Goal: Task Accomplishment & Management: Manage account settings

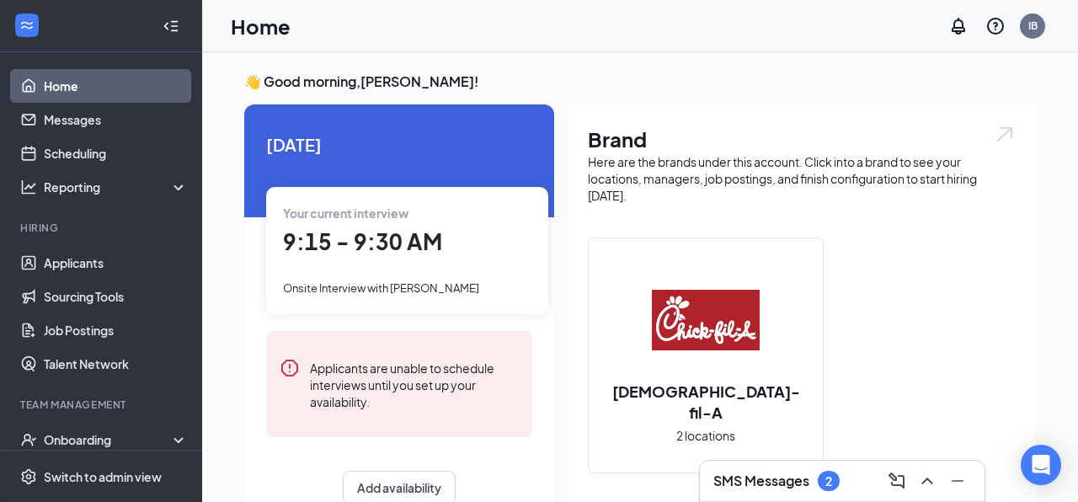
scroll to position [14, 0]
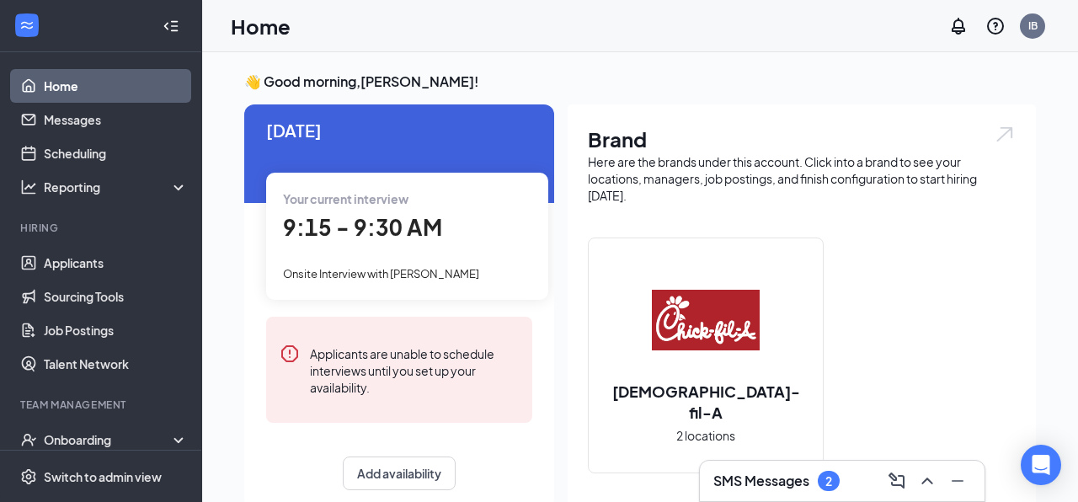
click at [464, 224] on div "9:15 - 9:30 AM" at bounding box center [407, 228] width 248 height 35
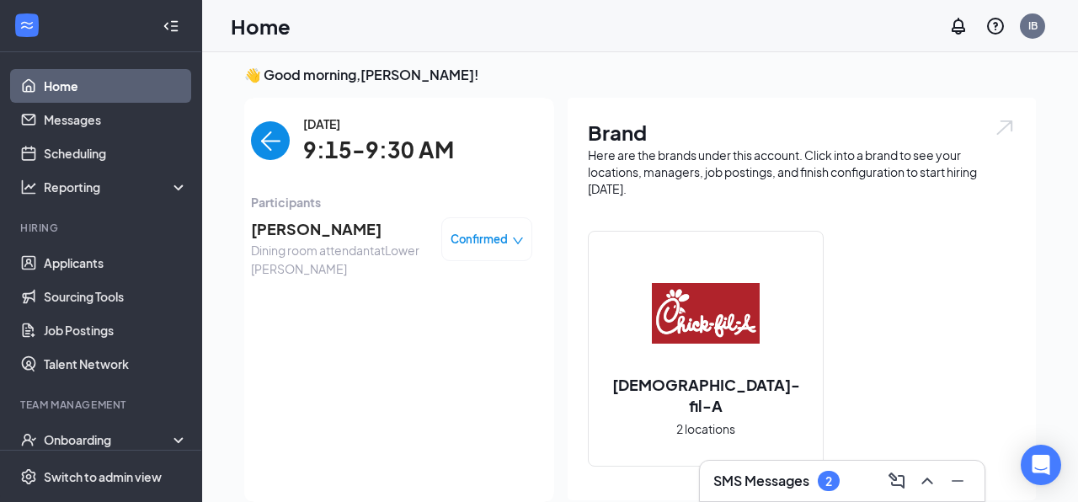
click at [466, 232] on span "Confirmed" at bounding box center [478, 239] width 57 height 17
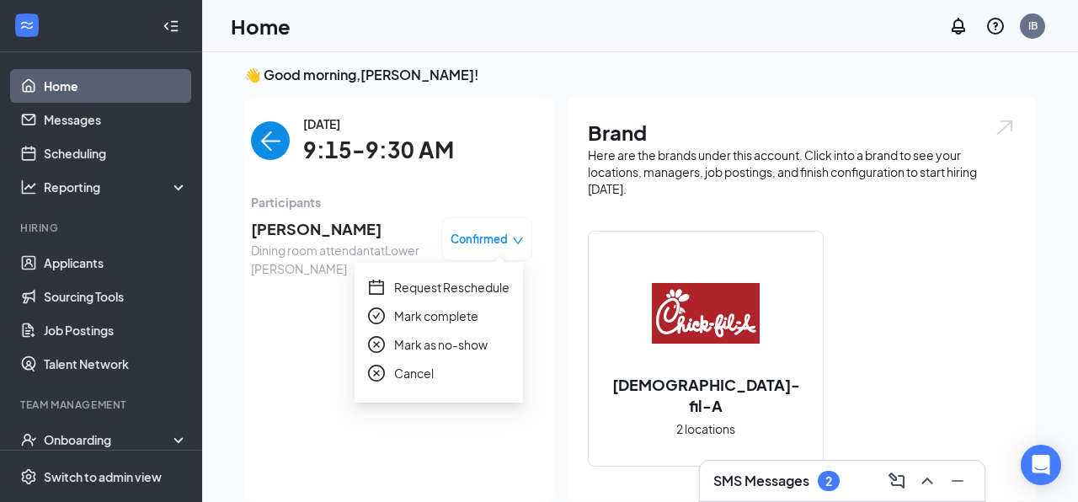
click at [437, 349] on span "Mark as no-show" at bounding box center [440, 344] width 93 height 19
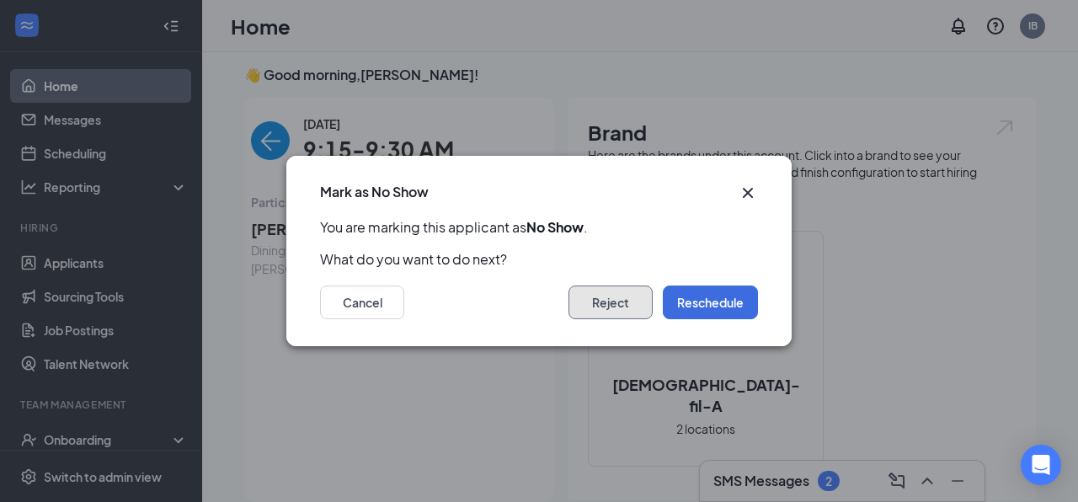
click at [623, 290] on button "Reject" at bounding box center [610, 302] width 84 height 34
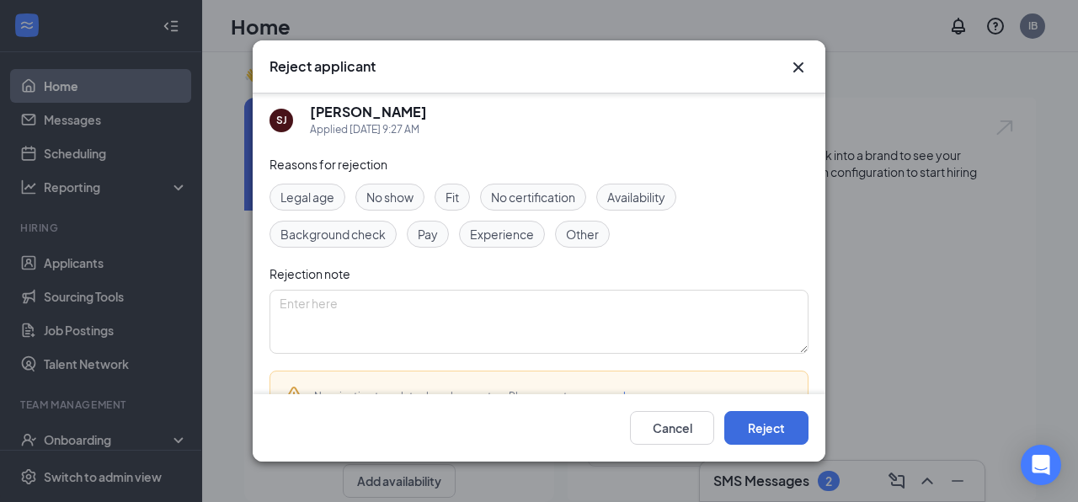
scroll to position [0, 0]
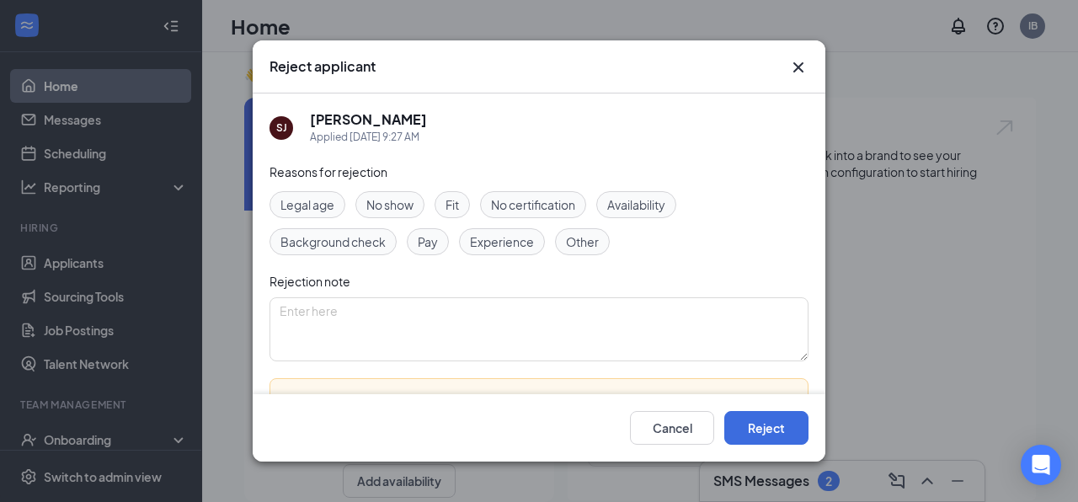
click at [413, 202] on span "No show" at bounding box center [389, 204] width 47 height 19
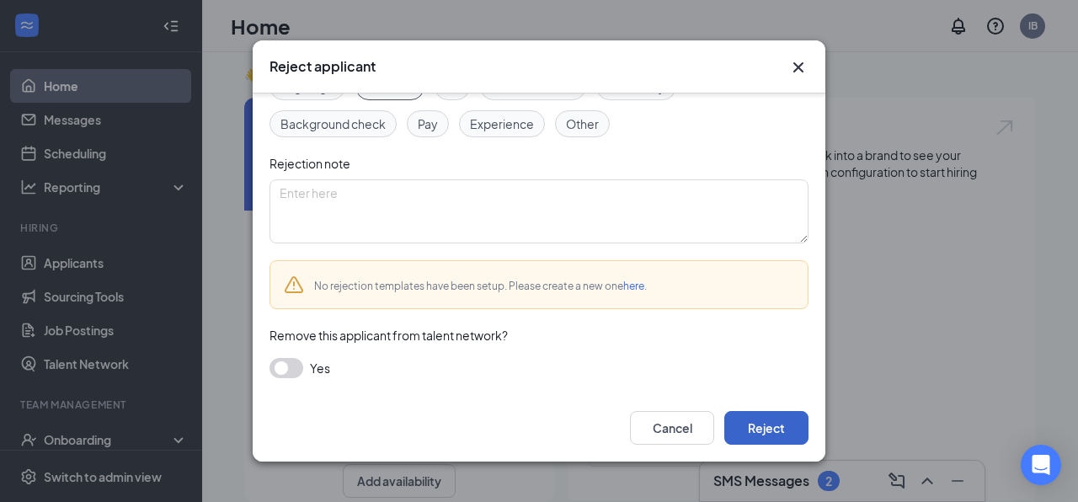
click at [739, 425] on button "Reject" at bounding box center [766, 428] width 84 height 34
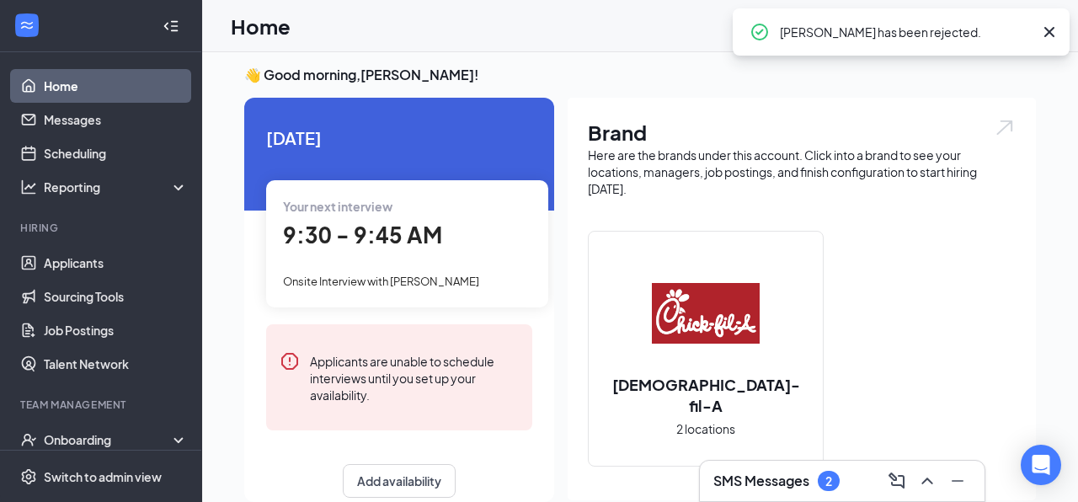
scroll to position [150, 0]
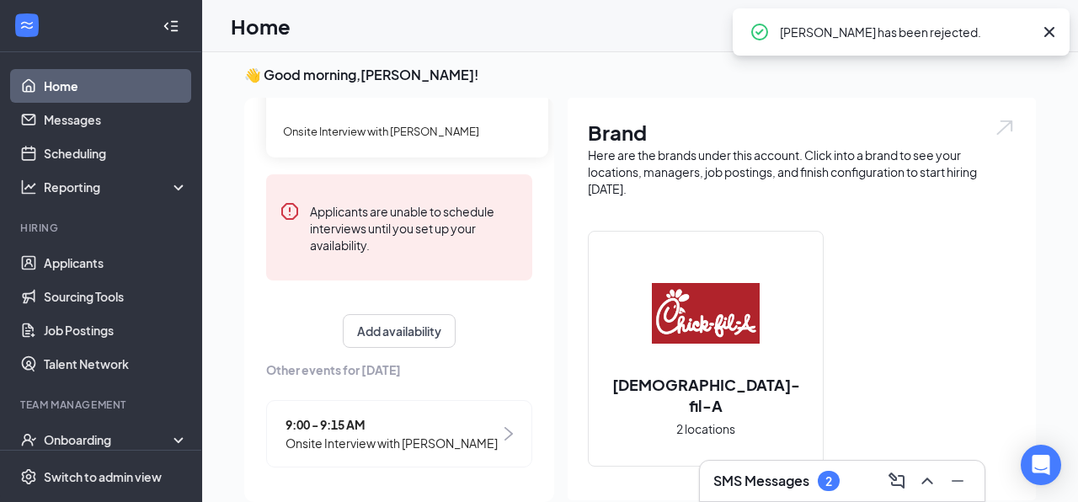
click at [428, 450] on span "Onsite Interview with [PERSON_NAME]" at bounding box center [391, 443] width 212 height 19
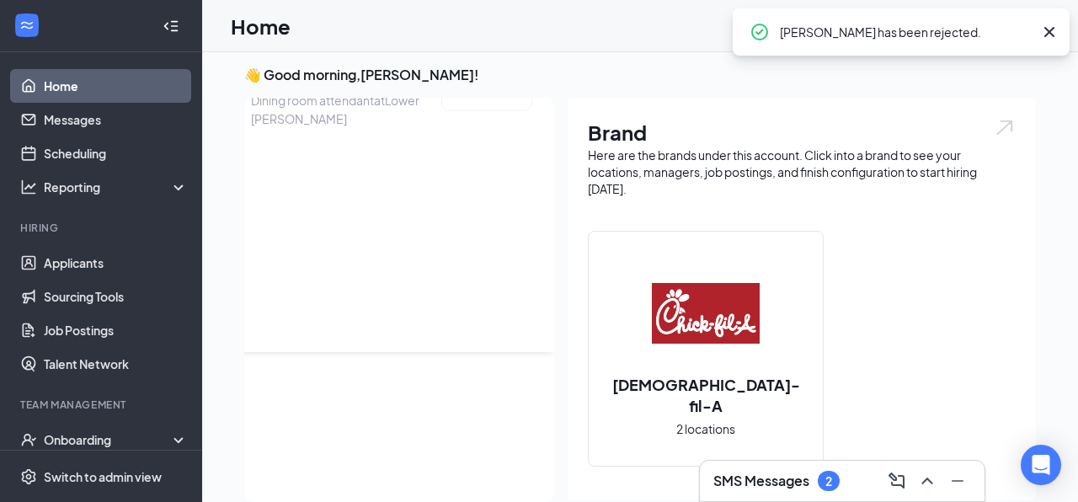
scroll to position [0, 0]
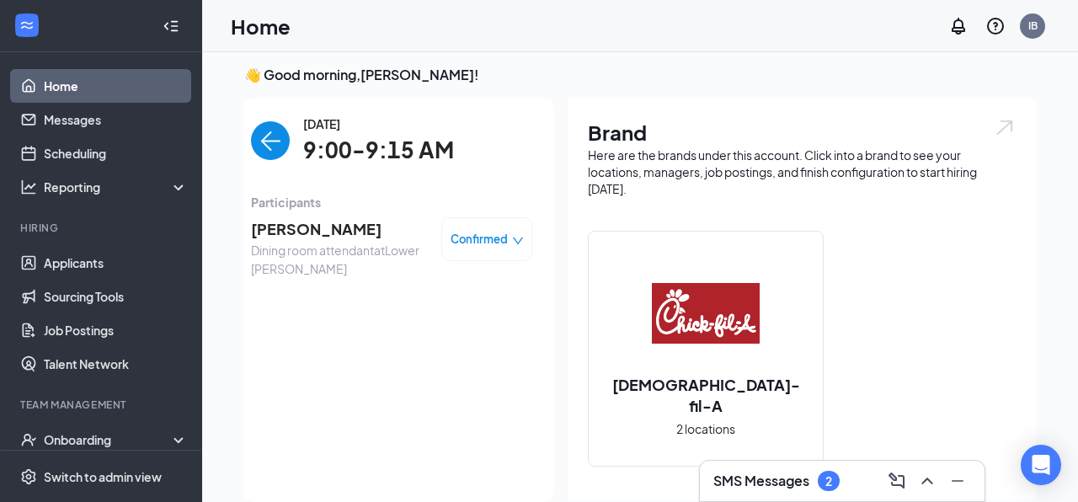
click at [460, 232] on span "Confirmed" at bounding box center [478, 239] width 57 height 17
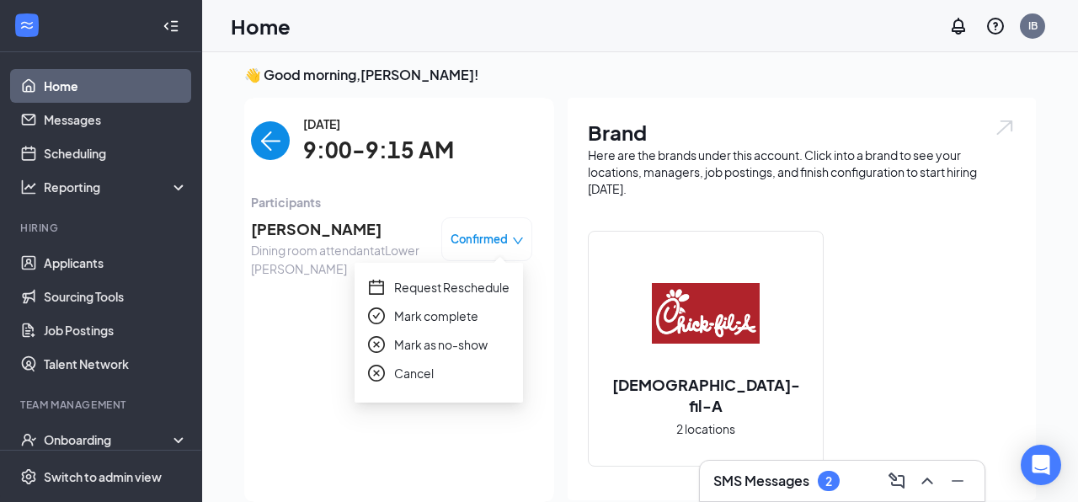
click at [430, 349] on span "Mark as no-show" at bounding box center [440, 344] width 93 height 19
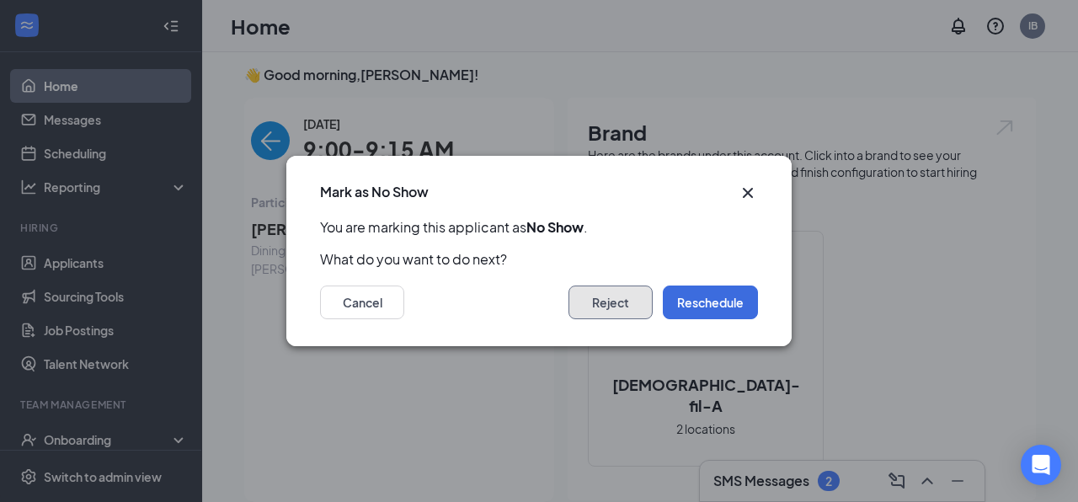
click at [622, 298] on button "Reject" at bounding box center [610, 302] width 84 height 34
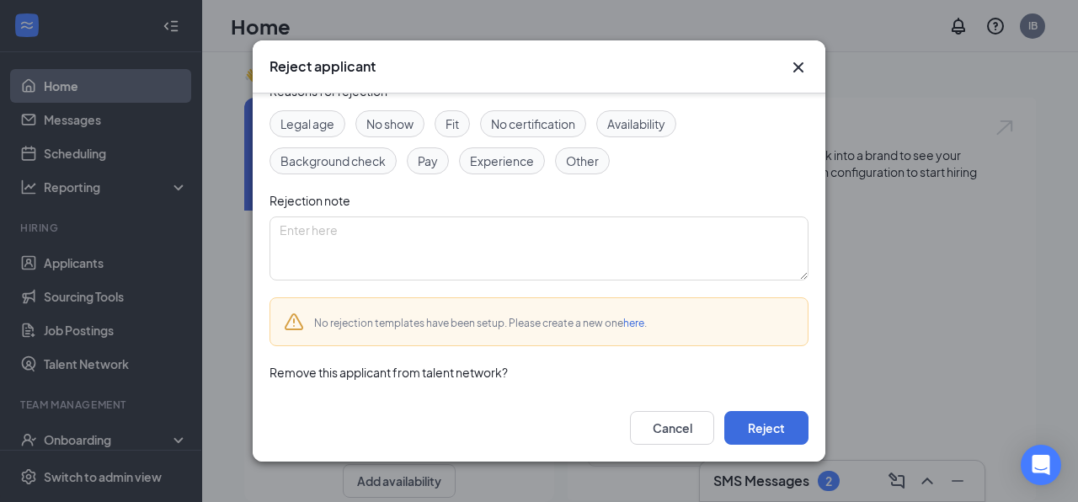
scroll to position [38, 0]
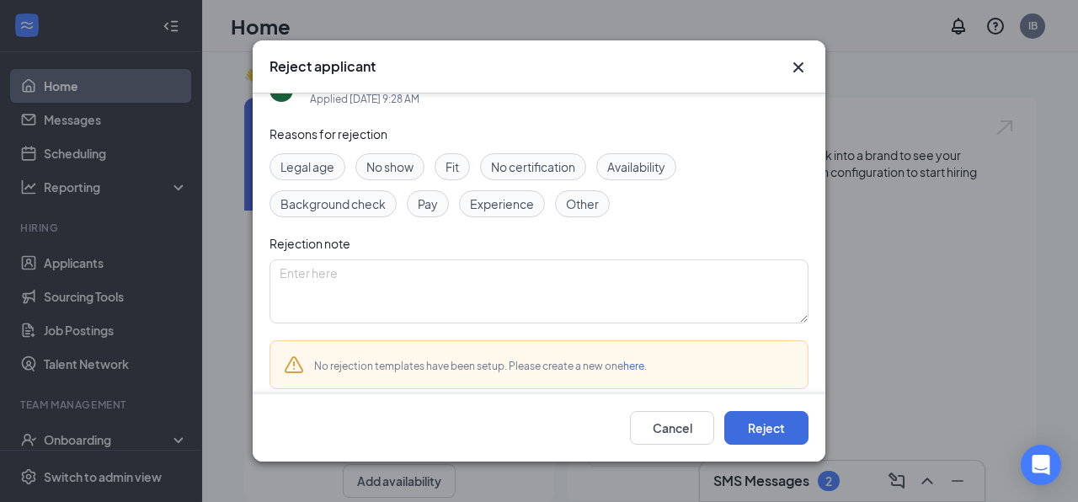
click at [384, 175] on span "No show" at bounding box center [389, 166] width 47 height 19
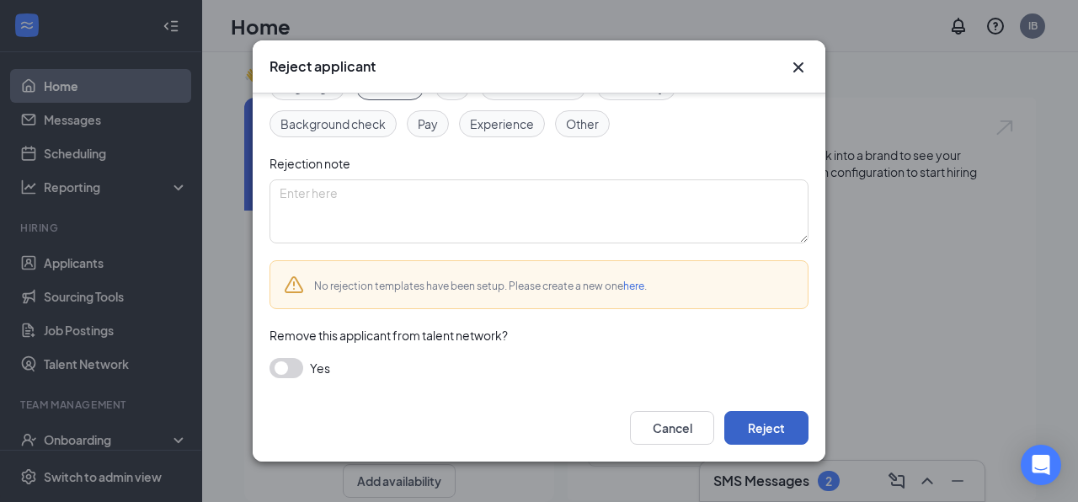
click at [772, 435] on button "Reject" at bounding box center [766, 428] width 84 height 34
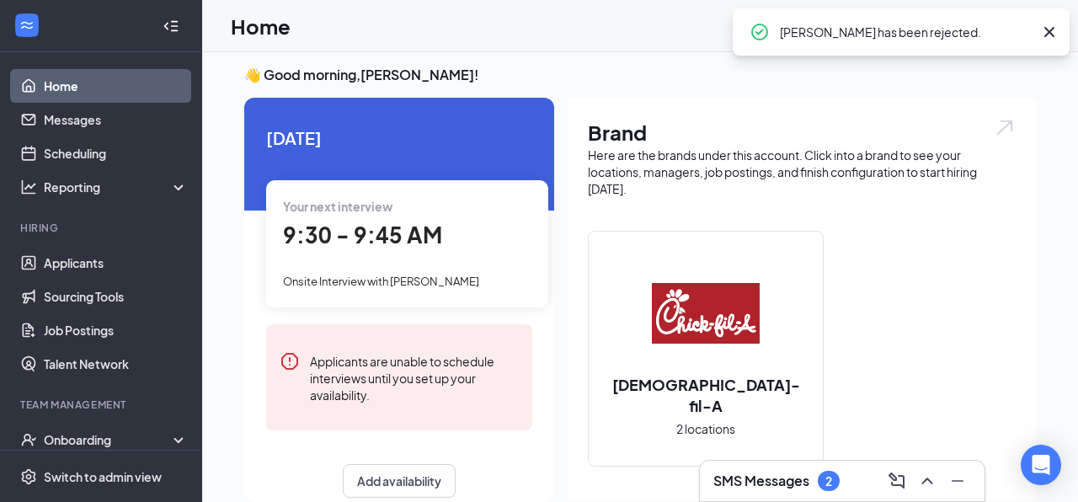
click at [413, 256] on div "Your next interview 9:30 - 9:45 AM Onsite Interview with [PERSON_NAME]" at bounding box center [407, 243] width 282 height 126
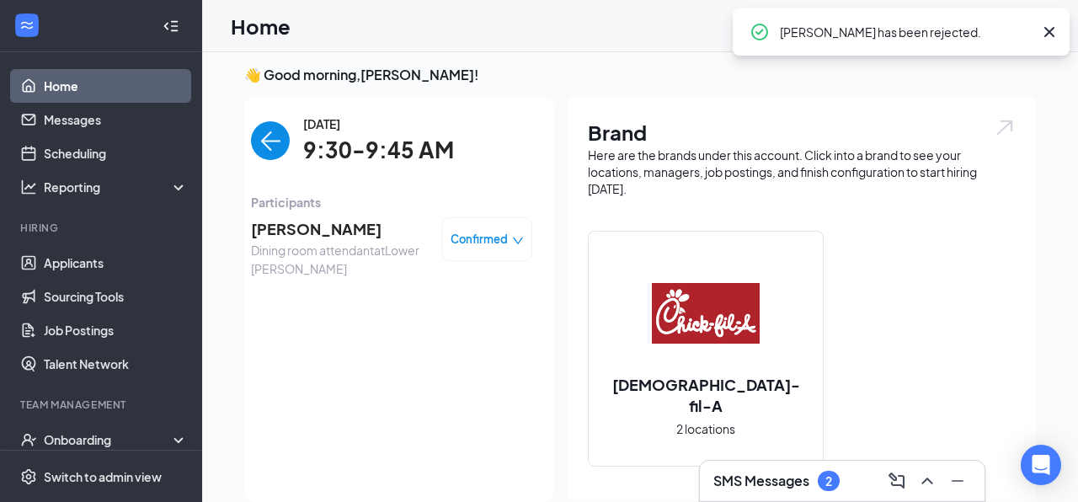
click at [325, 227] on span "[PERSON_NAME]" at bounding box center [339, 229] width 177 height 24
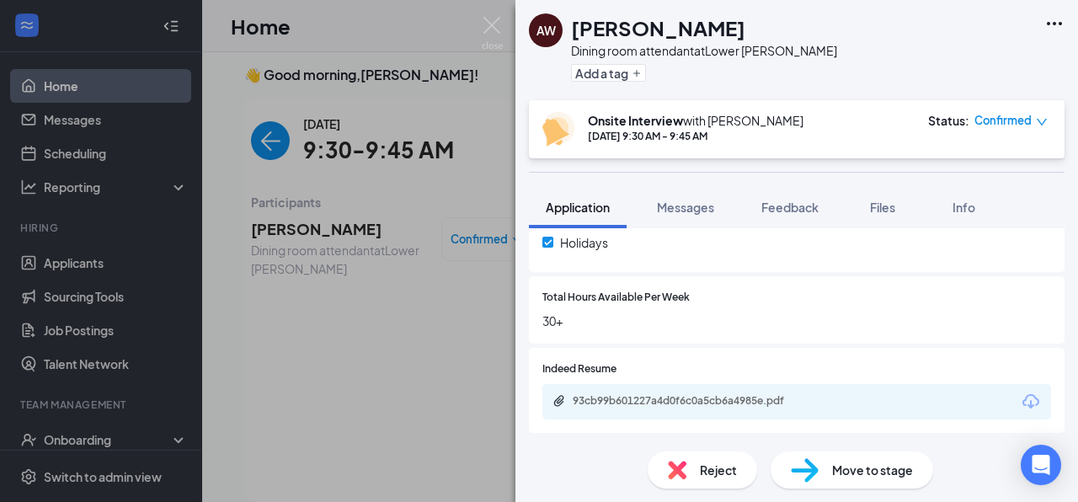
scroll to position [828, 0]
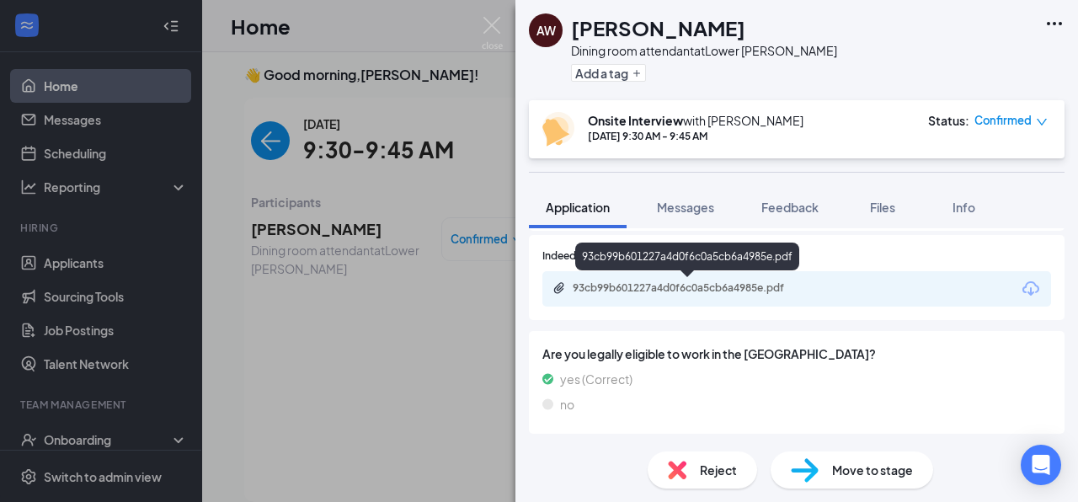
click at [747, 289] on div "93cb99b601227a4d0f6c0a5cb6a4985e.pdf" at bounding box center [691, 287] width 236 height 13
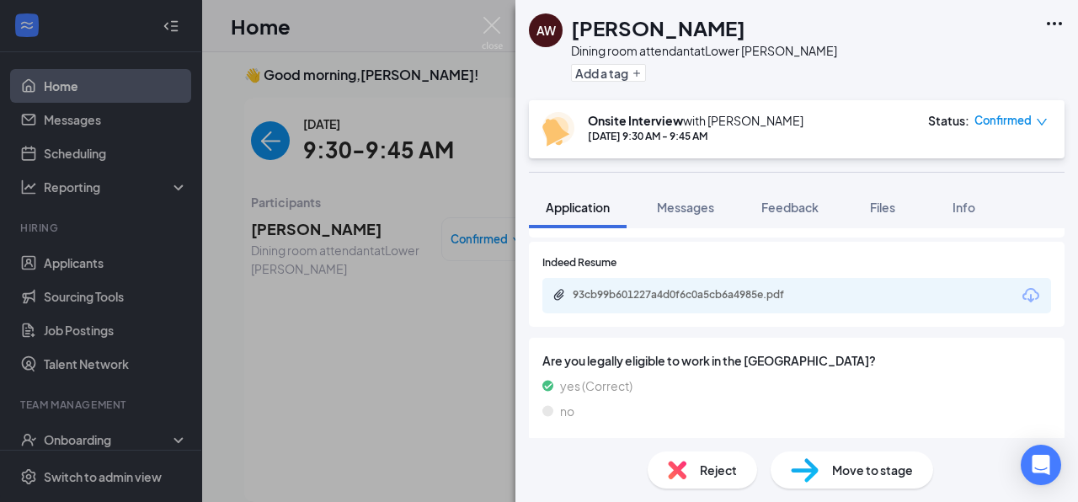
click at [495, 15] on div "AW [PERSON_NAME] Dining room attendant at [GEOGRAPHIC_DATA][PERSON_NAME] Add a …" at bounding box center [539, 251] width 1078 height 502
